Goal: Transaction & Acquisition: Purchase product/service

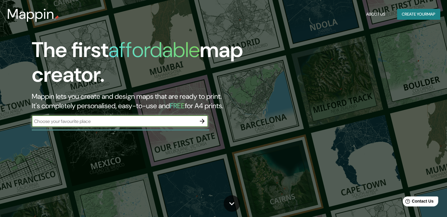
click at [78, 121] on input "text" at bounding box center [114, 121] width 165 height 7
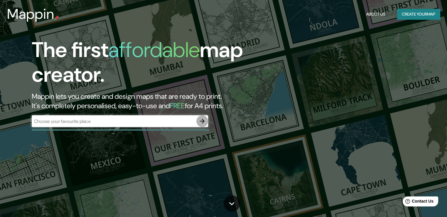
click at [199, 120] on icon "button" at bounding box center [202, 121] width 7 height 7
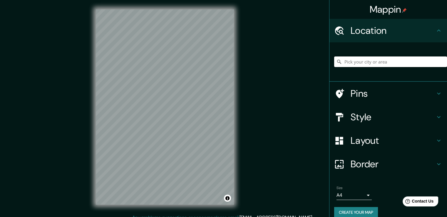
click at [358, 65] on input "Pick your city or area" at bounding box center [390, 61] width 113 height 11
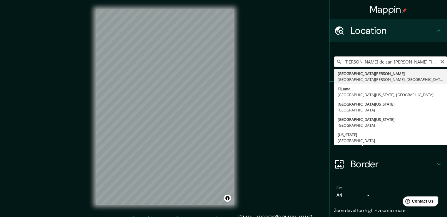
scroll to position [0, 9]
drag, startPoint x: 397, startPoint y: 63, endPoint x: 431, endPoint y: 61, distance: 33.5
click at [431, 61] on input "[PERSON_NAME] de san [PERSON_NAME] Tijuana [GEOGRAPHIC_DATA][US_STATE], [GEOGRA…" at bounding box center [390, 61] width 113 height 11
click at [369, 60] on input "[PERSON_NAME] de san [PERSON_NAME] Tijuana [GEOGRAPHIC_DATA][US_STATE], [GEOGRA…" at bounding box center [390, 61] width 113 height 11
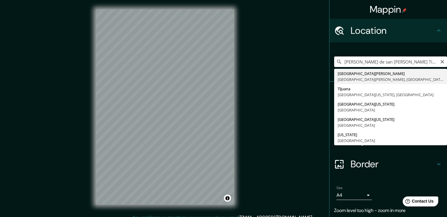
drag, startPoint x: 371, startPoint y: 61, endPoint x: 341, endPoint y: 59, distance: 29.4
click at [341, 59] on input "[PERSON_NAME] de san [PERSON_NAME] Tijuana [GEOGRAPHIC_DATA][US_STATE], [GEOGRA…" at bounding box center [390, 61] width 113 height 11
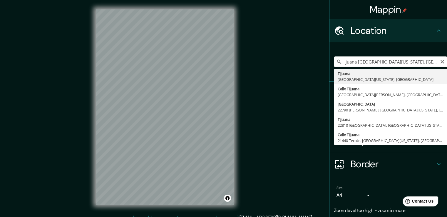
type input "Tijuana, [GEOGRAPHIC_DATA][US_STATE], [GEOGRAPHIC_DATA]"
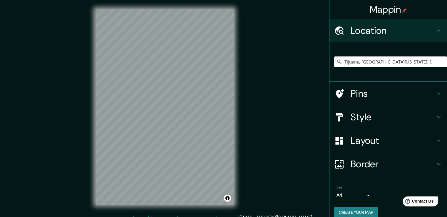
scroll to position [6, 0]
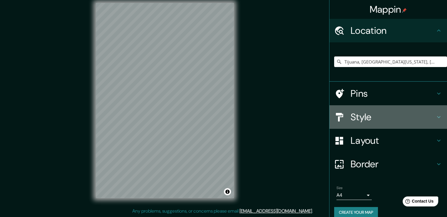
click at [393, 115] on h4 "Style" at bounding box center [393, 117] width 85 height 12
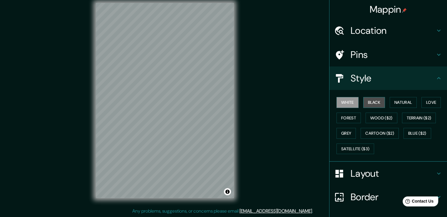
click at [379, 103] on button "Black" at bounding box center [374, 102] width 22 height 11
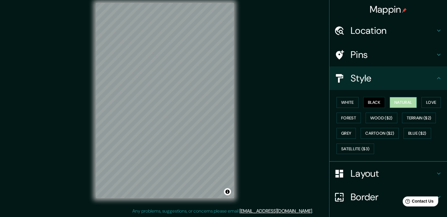
click at [393, 106] on button "Natural" at bounding box center [403, 102] width 27 height 11
click at [375, 115] on button "Wood ($2)" at bounding box center [381, 118] width 32 height 11
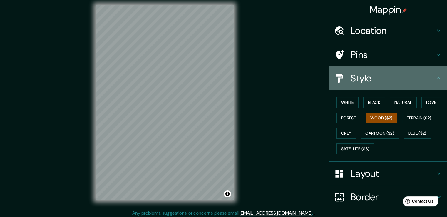
click at [380, 76] on h4 "Style" at bounding box center [393, 78] width 85 height 12
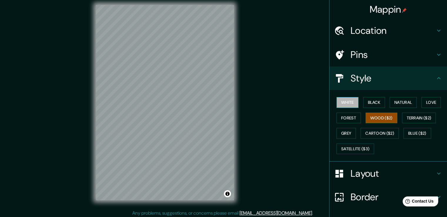
click at [348, 100] on button "White" at bounding box center [347, 102] width 22 height 11
click at [344, 122] on button "Forest" at bounding box center [348, 118] width 24 height 11
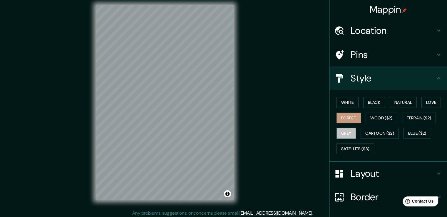
click at [346, 134] on button "Grey" at bounding box center [345, 133] width 19 height 11
click at [423, 102] on button "Love" at bounding box center [430, 102] width 19 height 11
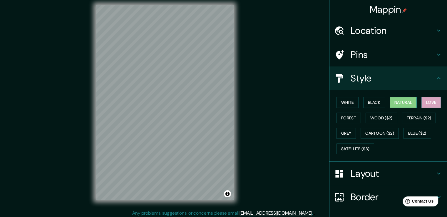
click at [406, 99] on button "Natural" at bounding box center [403, 102] width 27 height 11
click at [348, 100] on button "White" at bounding box center [347, 102] width 22 height 11
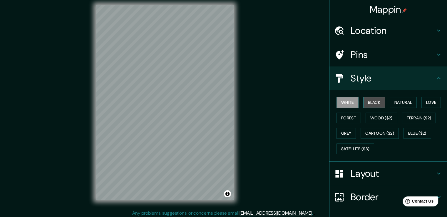
click at [364, 99] on button "Black" at bounding box center [374, 102] width 22 height 11
